Goal: Find contact information: Find contact information

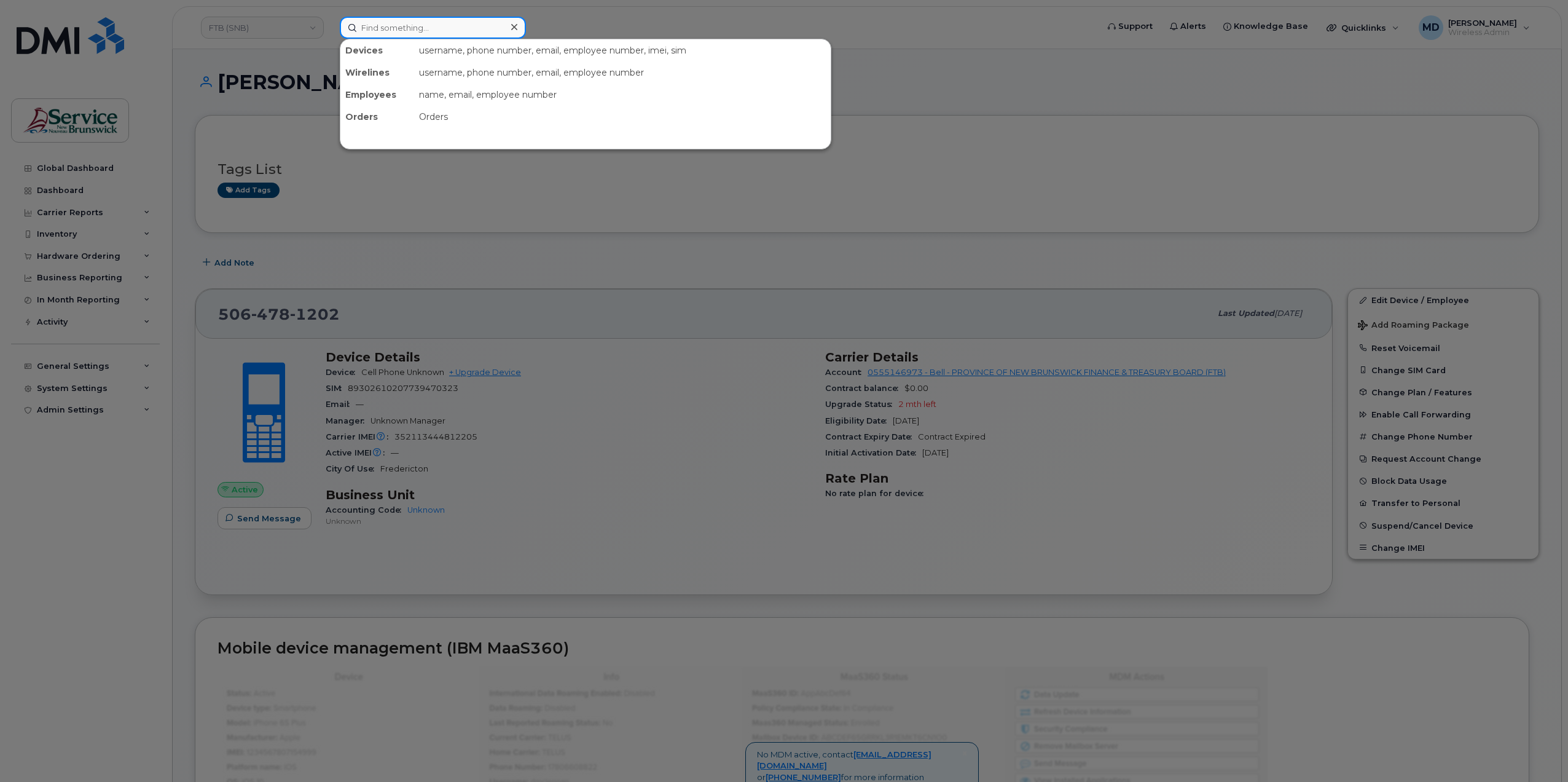
click at [393, 24] on input at bounding box center [433, 28] width 186 height 22
paste input "5064441379"
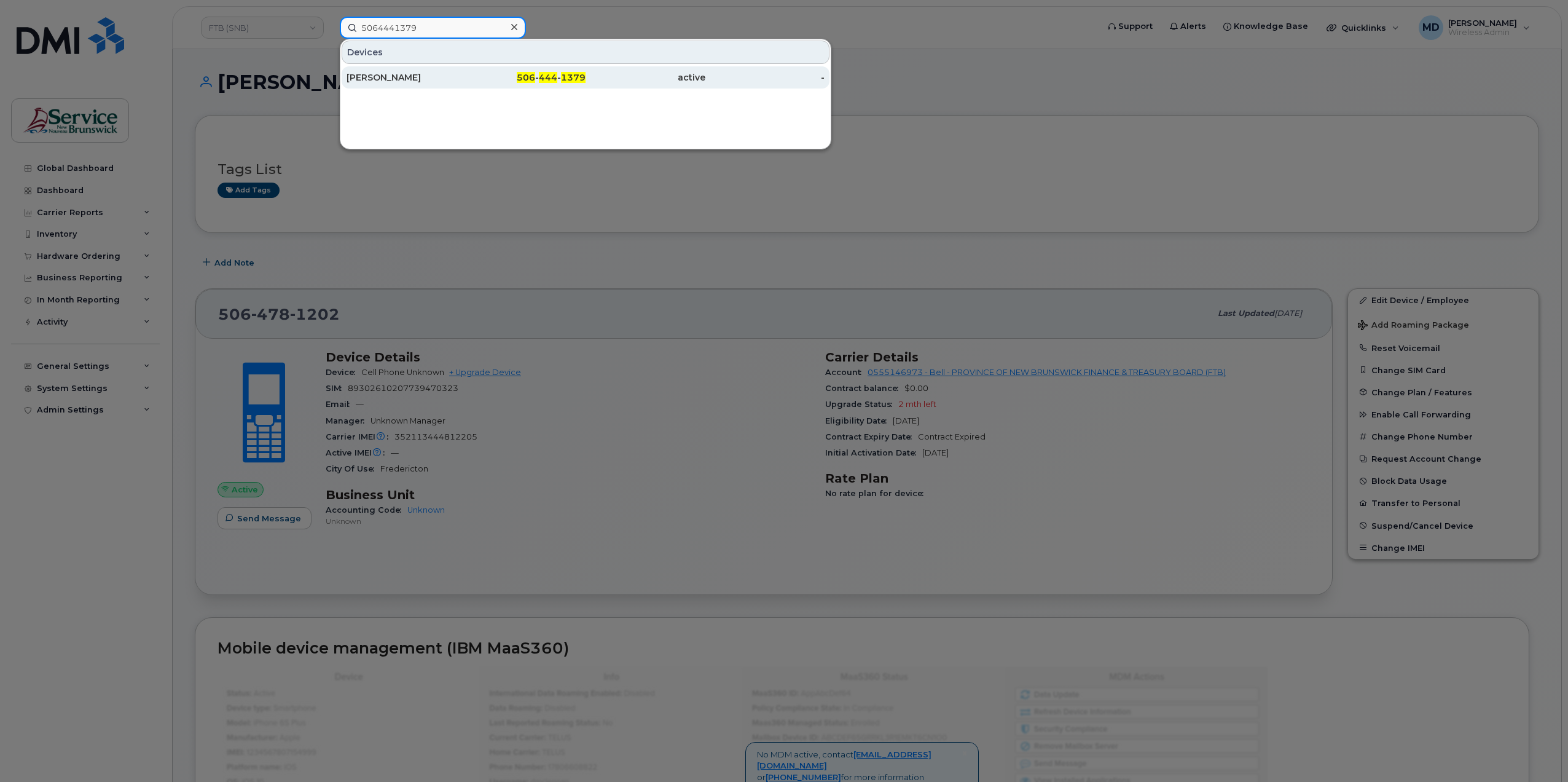
type input "5064441379"
click at [399, 76] on div "[PERSON_NAME]" at bounding box center [406, 77] width 120 height 12
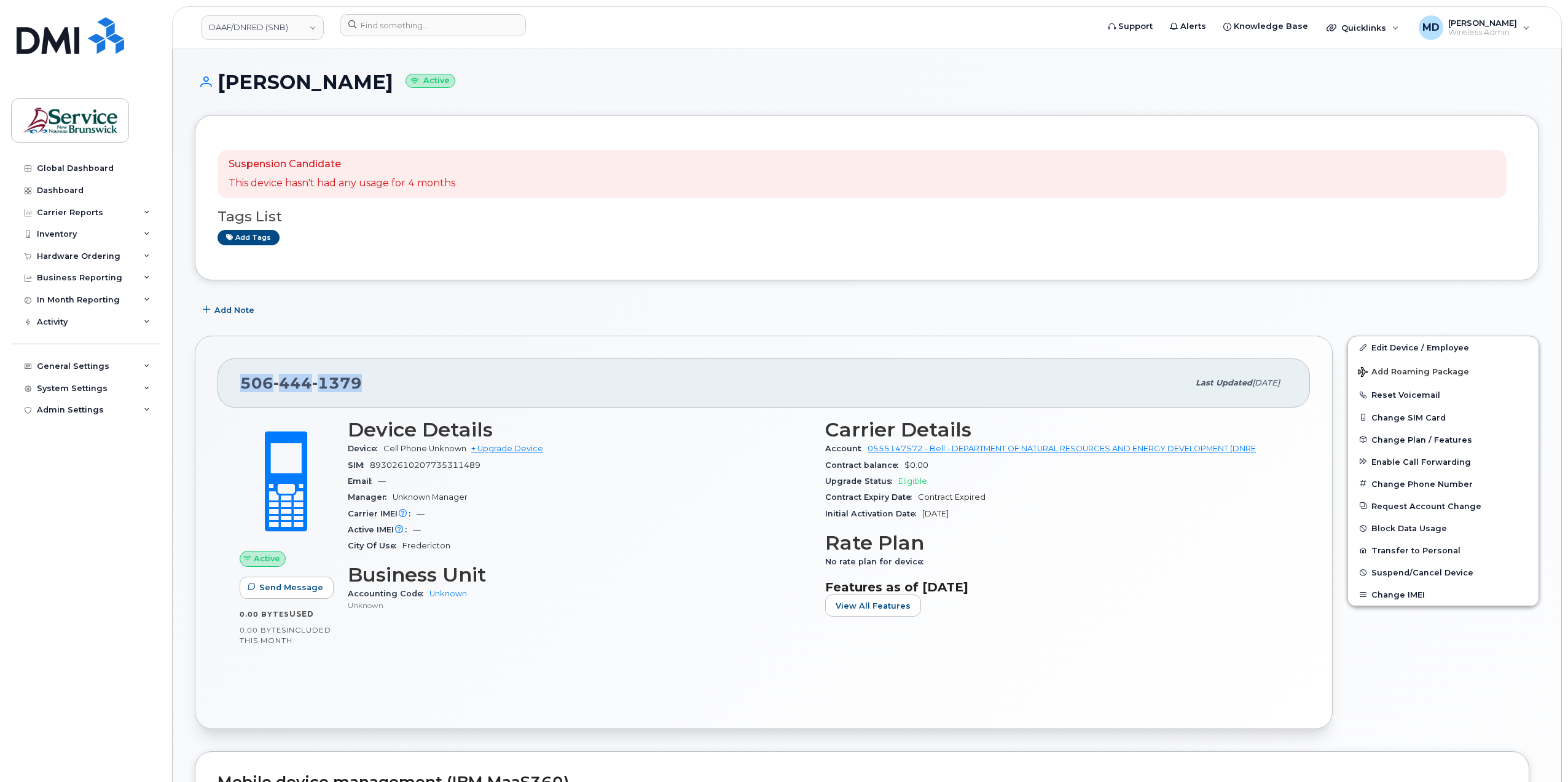
drag, startPoint x: 362, startPoint y: 386, endPoint x: 245, endPoint y: 392, distance: 117.2
click at [242, 382] on span "[PHONE_NUMBER]" at bounding box center [301, 383] width 122 height 18
